Goal: Check status: Check status

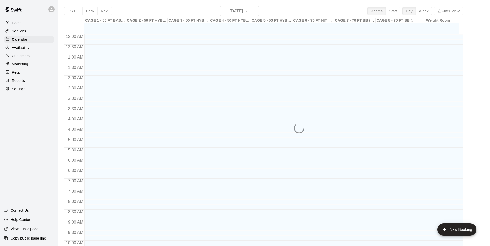
scroll to position [184, 0]
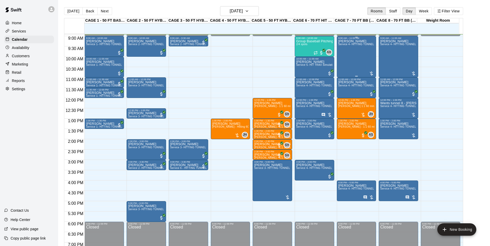
click at [362, 63] on div "[PERSON_NAME] Service 4- HITTING TUNNEL RENTAL - 70ft Baseball" at bounding box center [356, 163] width 36 height 246
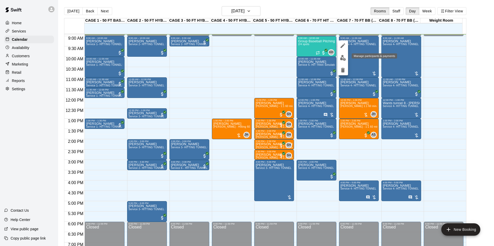
click at [344, 61] on button "edit" at bounding box center [343, 58] width 10 height 10
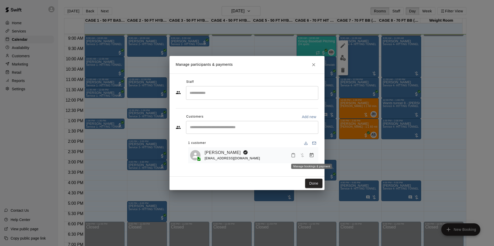
click at [309, 154] on icon "Manage bookings & payment" at bounding box center [311, 155] width 5 height 5
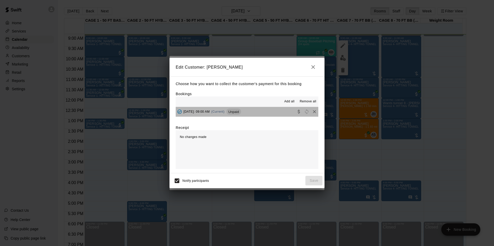
click at [266, 113] on button "[DATE]: 09:00 AM (Current) Unpaid" at bounding box center [247, 112] width 143 height 10
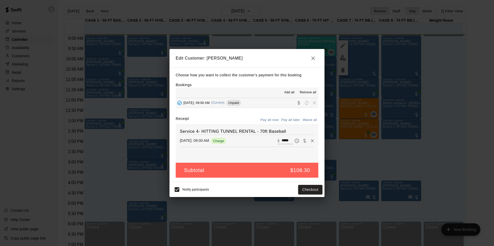
click at [315, 57] on icon "button" at bounding box center [313, 59] width 4 height 4
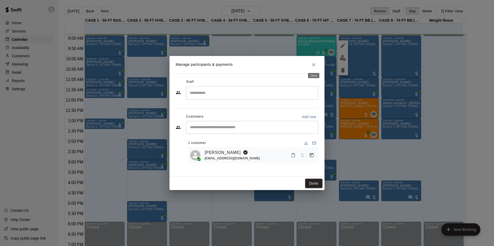
click at [312, 63] on icon "Close" at bounding box center [313, 64] width 5 height 5
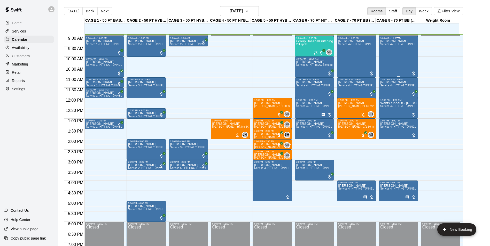
click at [388, 63] on div "[PERSON_NAME] Service 4- HITTING TUNNEL RENTAL - 70ft Baseball" at bounding box center [398, 163] width 36 height 246
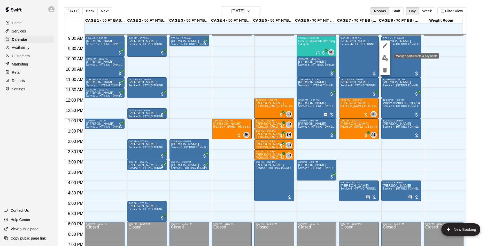
click at [384, 57] on img "edit" at bounding box center [385, 58] width 6 height 6
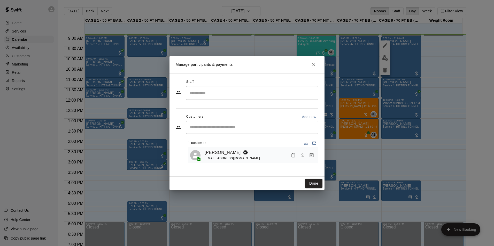
click at [315, 153] on div at bounding box center [302, 155] width 27 height 9
click at [312, 154] on icon "Manage bookings & payment" at bounding box center [312, 155] width 4 height 4
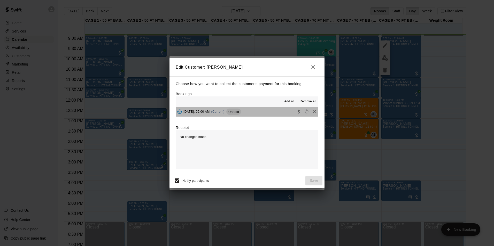
click at [277, 113] on button "[DATE]: 09:00 AM (Current) Unpaid" at bounding box center [247, 112] width 143 height 10
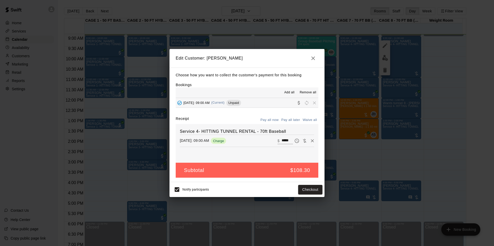
click at [287, 141] on input "*****" at bounding box center [287, 141] width 11 height 7
type input "*"
click at [310, 57] on icon "button" at bounding box center [313, 58] width 6 height 6
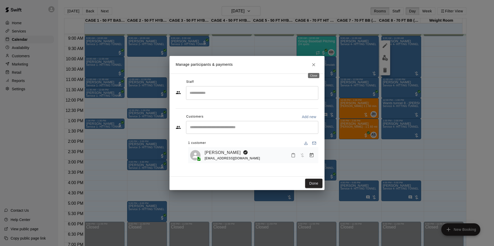
click at [315, 62] on icon "Close" at bounding box center [313, 64] width 5 height 5
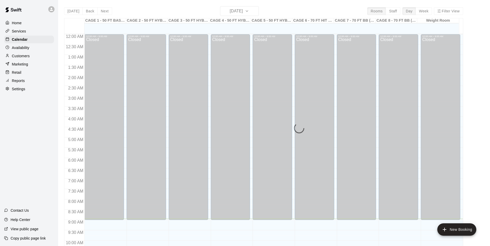
scroll to position [185, 0]
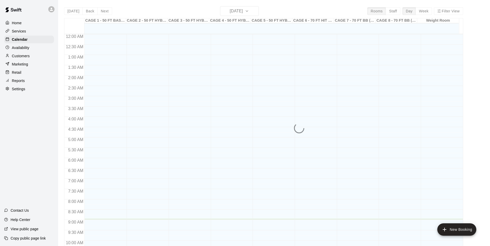
scroll to position [185, 0]
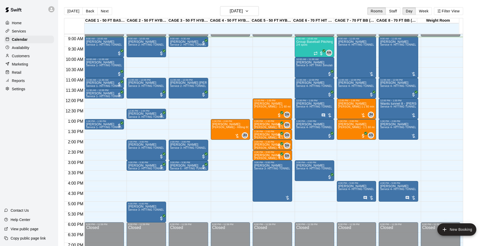
scroll to position [184, 0]
